Goal: Information Seeking & Learning: Learn about a topic

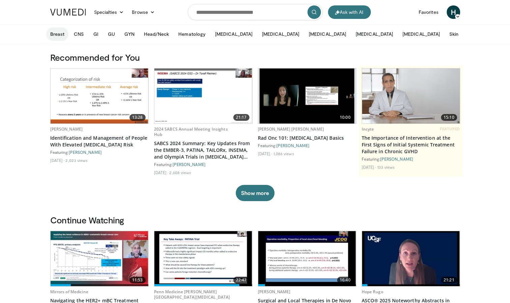
click at [60, 32] on button "Breast" at bounding box center [57, 33] width 22 height 13
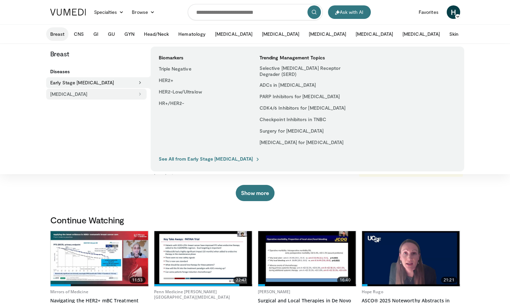
click at [128, 95] on button "[MEDICAL_DATA]" at bounding box center [96, 94] width 100 height 11
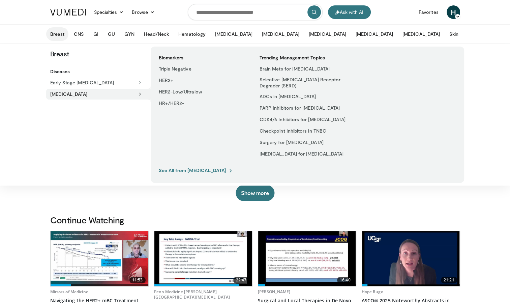
click at [179, 172] on link "See All from Metastatic Breast Cancer" at bounding box center [196, 170] width 75 height 6
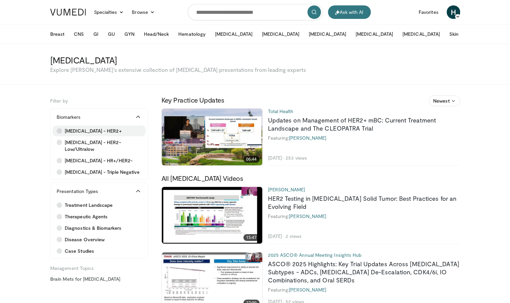
click at [106, 130] on span "[MEDICAL_DATA] - HER2+" at bounding box center [93, 130] width 57 height 7
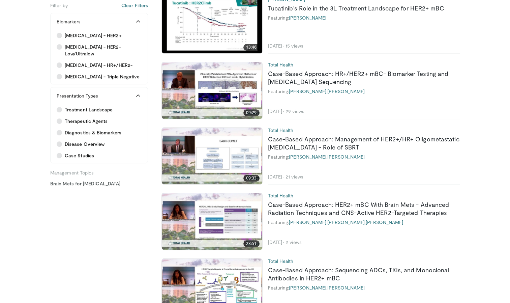
scroll to position [519, 0]
